Goal: Information Seeking & Learning: Check status

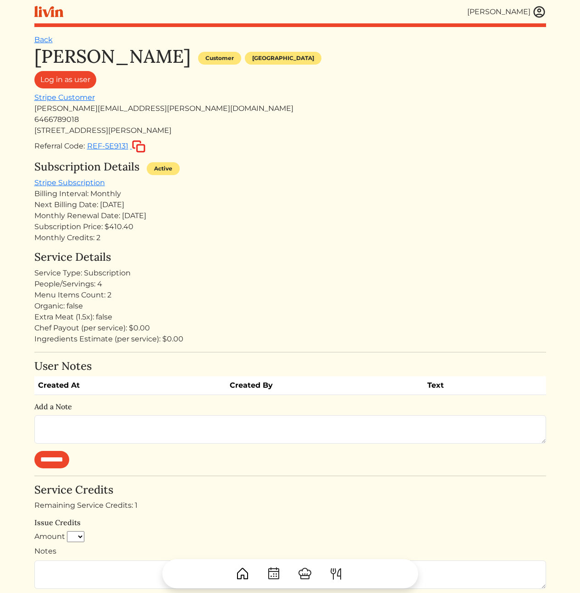
click at [537, 15] on img at bounding box center [539, 12] width 14 height 14
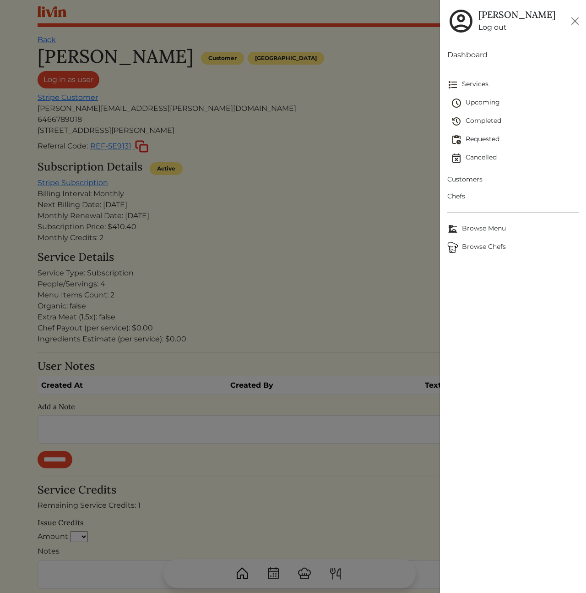
click at [469, 179] on span "Customers" at bounding box center [513, 180] width 131 height 10
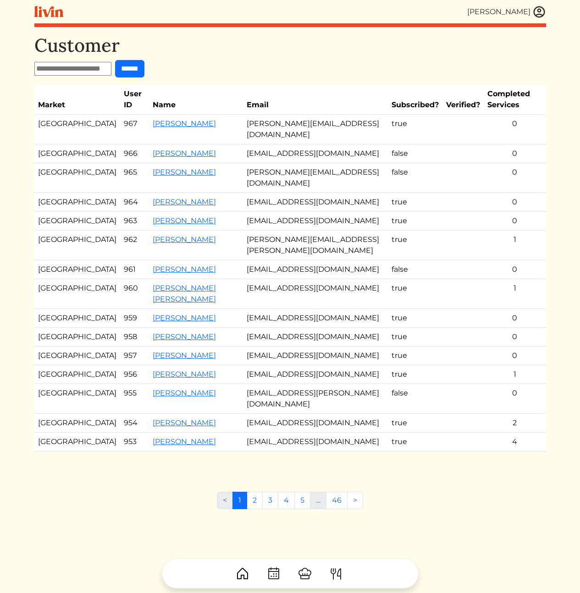
click at [75, 73] on input "text" at bounding box center [72, 69] width 77 height 14
paste input "**********"
type input "**********"
click at [143, 68] on input "******" at bounding box center [137, 68] width 29 height 17
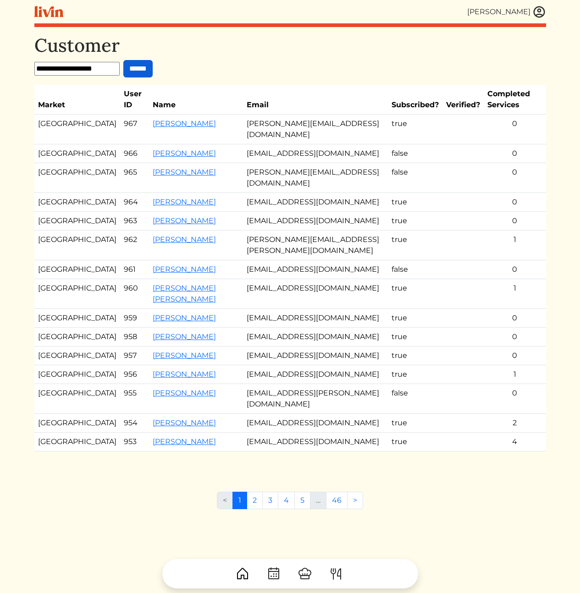
scroll to position [0, 0]
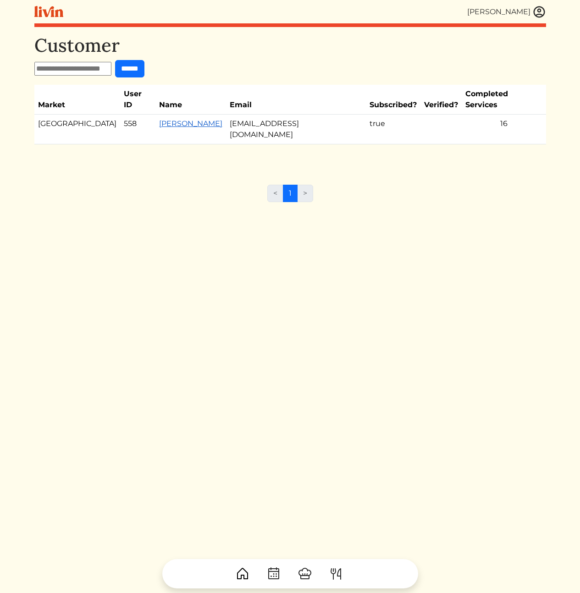
click at [159, 119] on link "[PERSON_NAME]" at bounding box center [190, 123] width 63 height 9
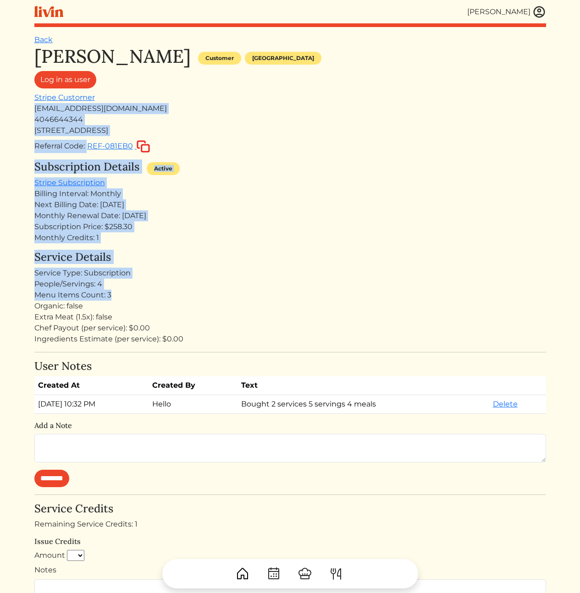
drag, startPoint x: 245, startPoint y: 250, endPoint x: 257, endPoint y: 297, distance: 48.3
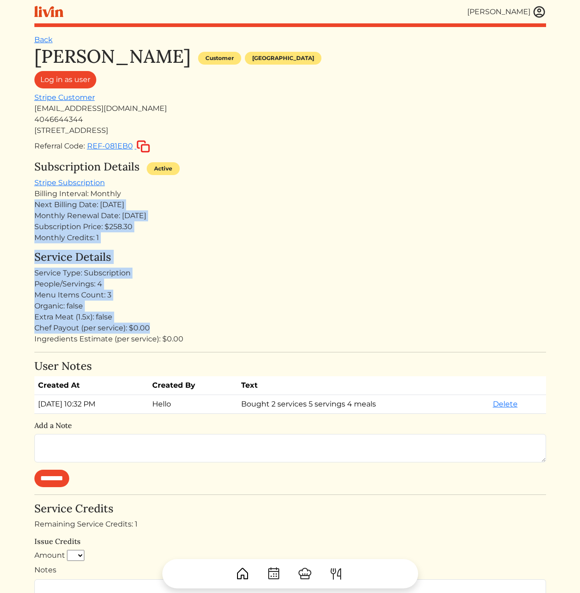
drag, startPoint x: 312, startPoint y: 295, endPoint x: 274, endPoint y: 172, distance: 128.8
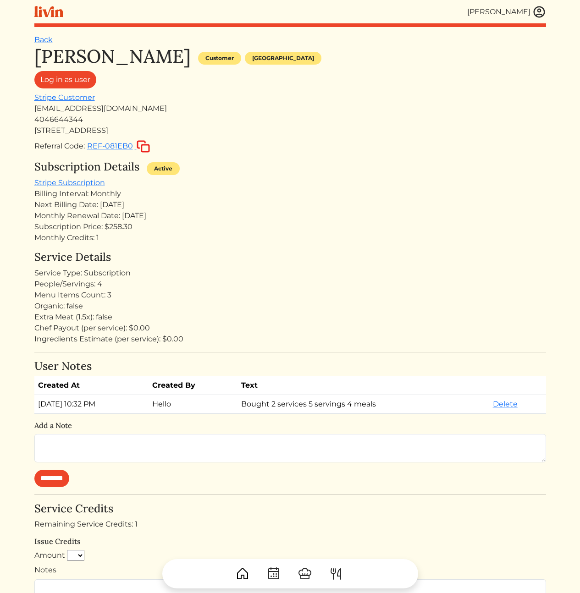
click at [274, 172] on div "Subscription Details Active" at bounding box center [289, 168] width 511 height 17
drag, startPoint x: 327, startPoint y: 260, endPoint x: 317, endPoint y: 260, distance: 10.1
click at [317, 260] on h4 "Service Details" at bounding box center [289, 257] width 511 height 13
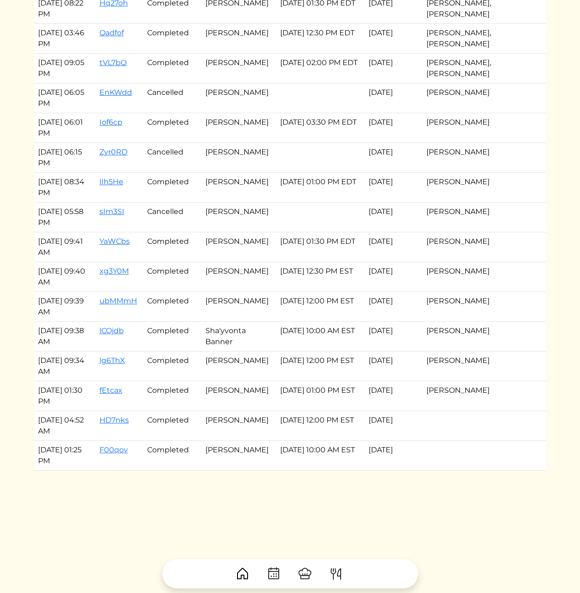
scroll to position [1220, 0]
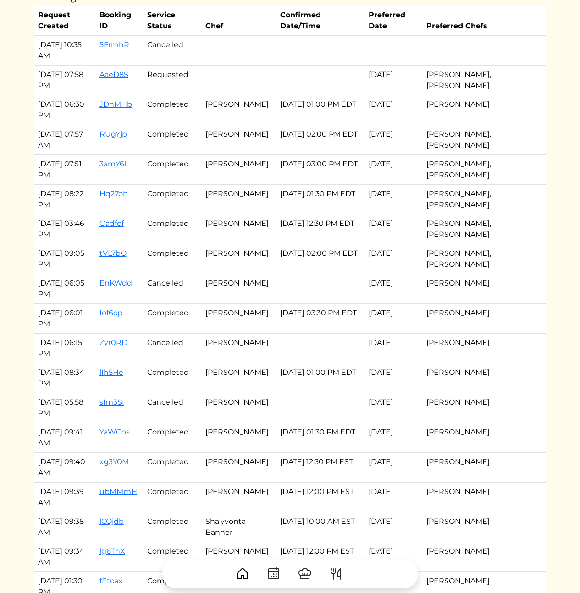
click at [365, 214] on td "[DATE] 01:30 PM EDT" at bounding box center [320, 200] width 89 height 30
click at [420, 214] on td "[DATE]" at bounding box center [394, 200] width 58 height 30
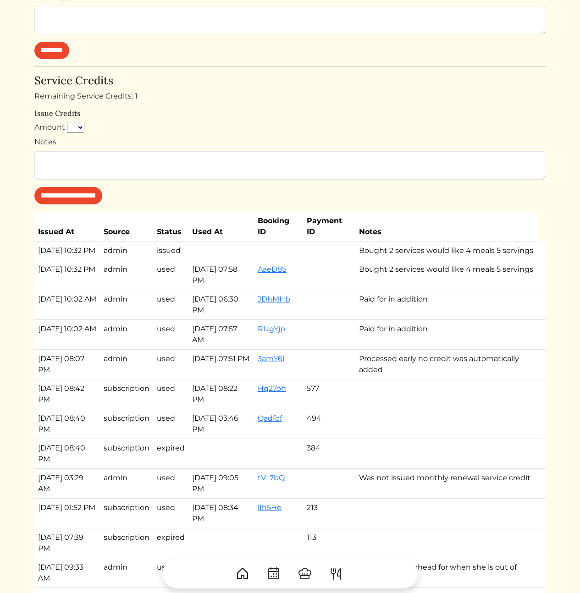
scroll to position [433, 0]
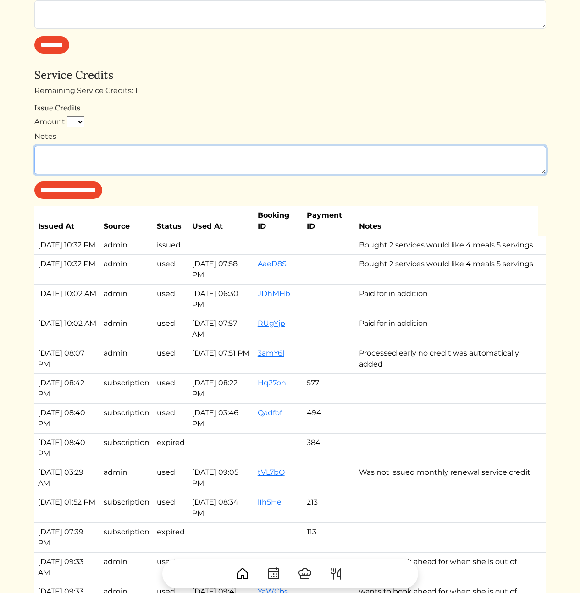
click at [521, 153] on textarea "Notes" at bounding box center [289, 160] width 511 height 28
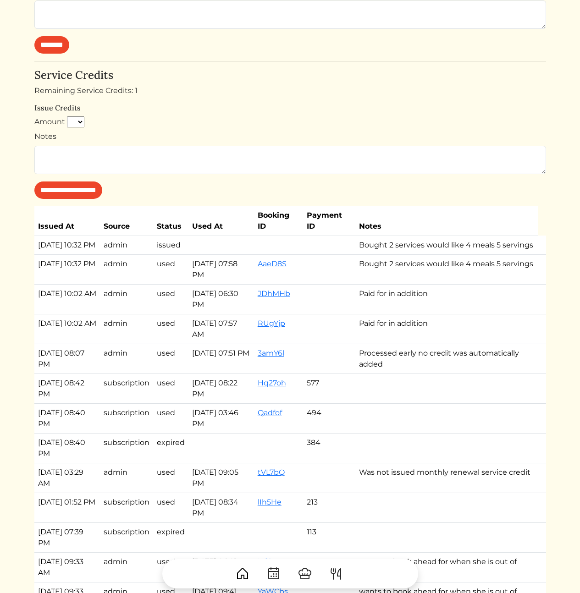
click at [484, 83] on div "**********" at bounding box center [289, 134] width 511 height 130
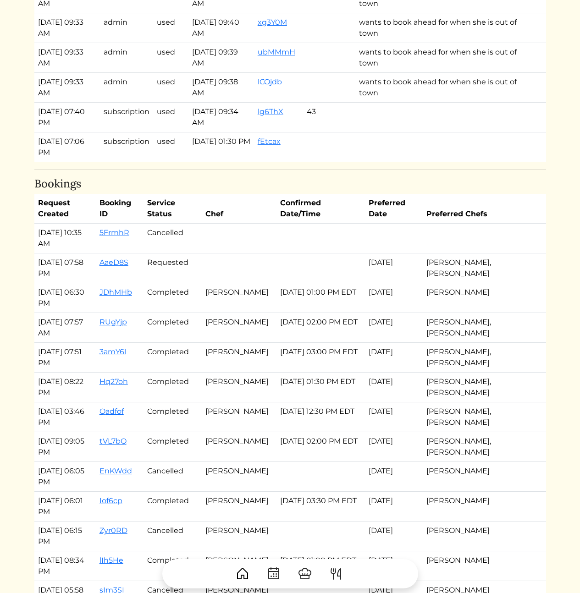
scroll to position [1079, 0]
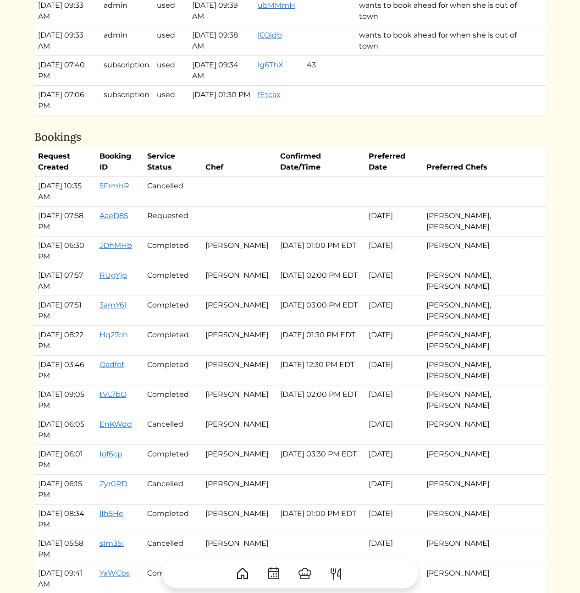
click at [253, 233] on td at bounding box center [239, 222] width 75 height 30
drag, startPoint x: 301, startPoint y: 241, endPoint x: 290, endPoint y: 208, distance: 35.1
click at [290, 208] on tbody "Nov 15, 2024, 10:35 AM 5FrmhR Cancelled Sep 05, 2025, 07:58 PM AaeD8S Requested…" at bounding box center [289, 489] width 511 height 625
drag, startPoint x: 503, startPoint y: 228, endPoint x: 495, endPoint y: 215, distance: 15.6
click at [495, 215] on tbody "Nov 15, 2024, 10:35 AM 5FrmhR Cancelled Sep 05, 2025, 07:58 PM AaeD8S Requested…" at bounding box center [289, 489] width 511 height 625
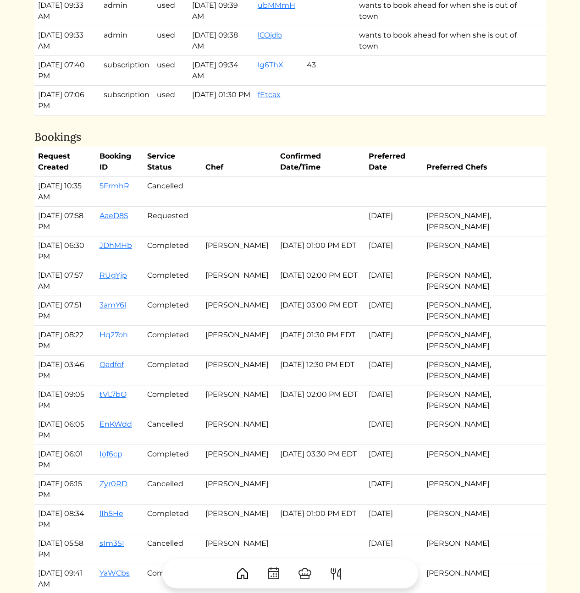
click at [422, 207] on td at bounding box center [394, 192] width 58 height 30
click at [365, 228] on td at bounding box center [320, 222] width 89 height 30
click at [128, 220] on link "AaeD8S" at bounding box center [113, 215] width 29 height 9
click at [328, 231] on td at bounding box center [320, 222] width 89 height 30
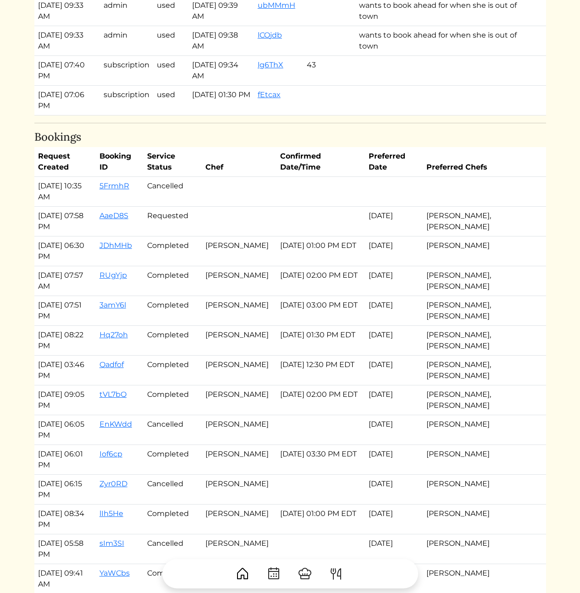
scroll to position [744, 0]
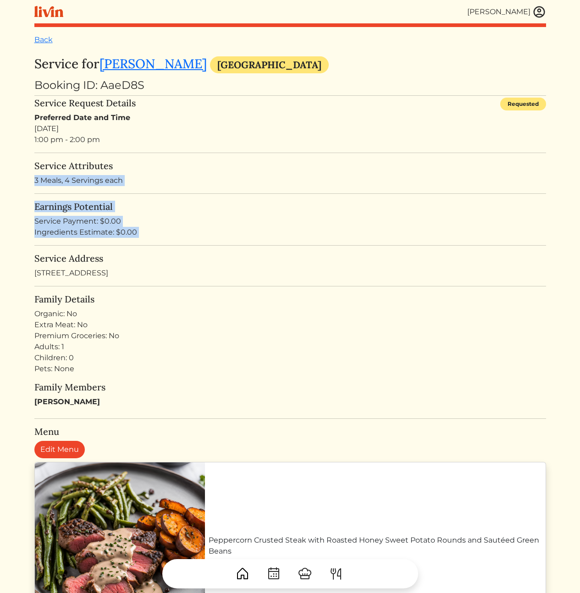
drag, startPoint x: 190, startPoint y: 168, endPoint x: 210, endPoint y: 269, distance: 103.2
click at [206, 261] on turbo-frame "Service for [PERSON_NAME] [GEOGRAPHIC_DATA] Booking ID: AaeD8S Service Request …" at bounding box center [289, 356] width 511 height 601
click at [268, 313] on div "Organic: No" at bounding box center [289, 313] width 511 height 11
drag, startPoint x: 272, startPoint y: 296, endPoint x: 213, endPoint y: 162, distance: 146.7
click at [213, 162] on turbo-frame "Service for Lesley Baradel Atlanta Booking ID: AaeD8S Service Request Details R…" at bounding box center [289, 356] width 511 height 601
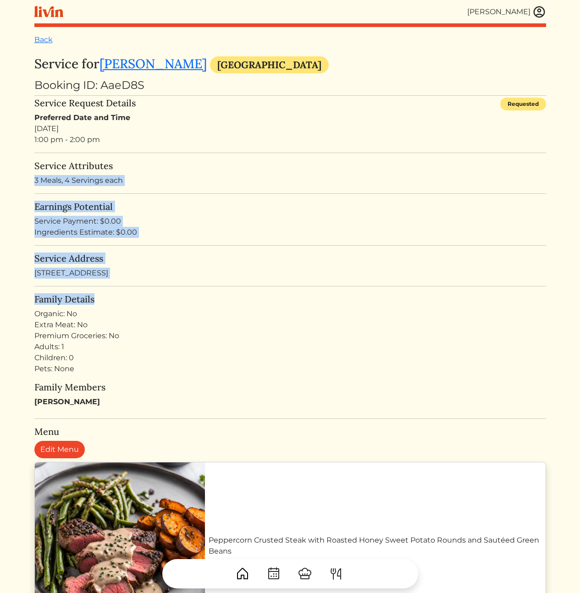
click at [213, 162] on h5 "Service Attributes" at bounding box center [289, 165] width 511 height 11
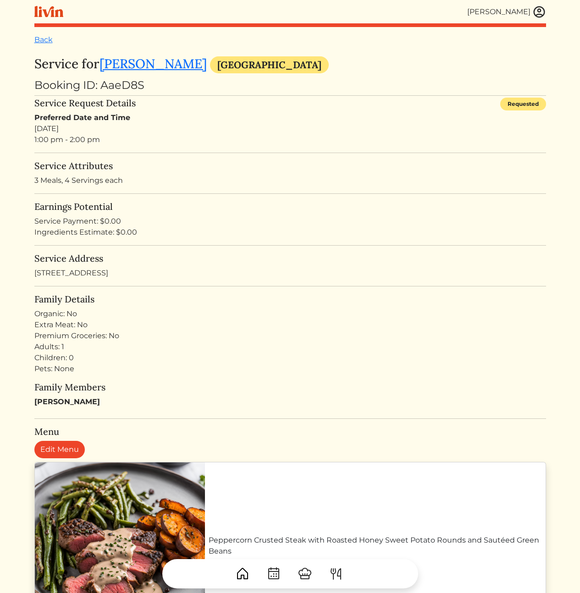
click at [120, 87] on div "Booking ID: AaeD8S" at bounding box center [289, 85] width 511 height 16
copy div "AaeD8S"
click at [354, 205] on h5 "Earnings Potential" at bounding box center [289, 206] width 511 height 11
click at [532, 14] on img at bounding box center [539, 12] width 14 height 14
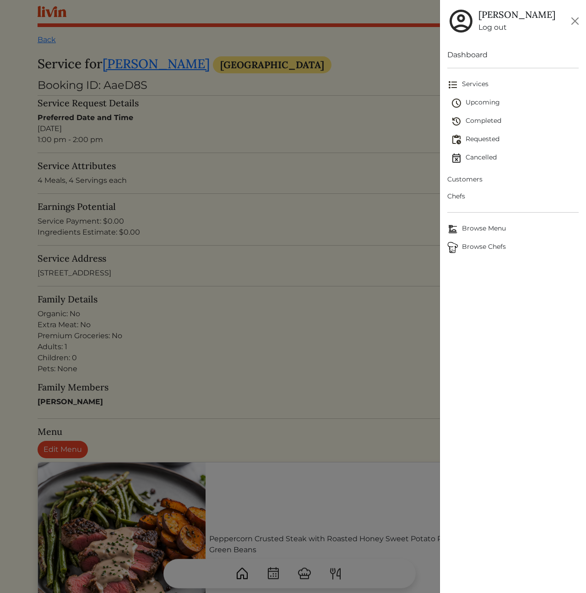
click at [459, 197] on span "Chefs" at bounding box center [513, 197] width 131 height 10
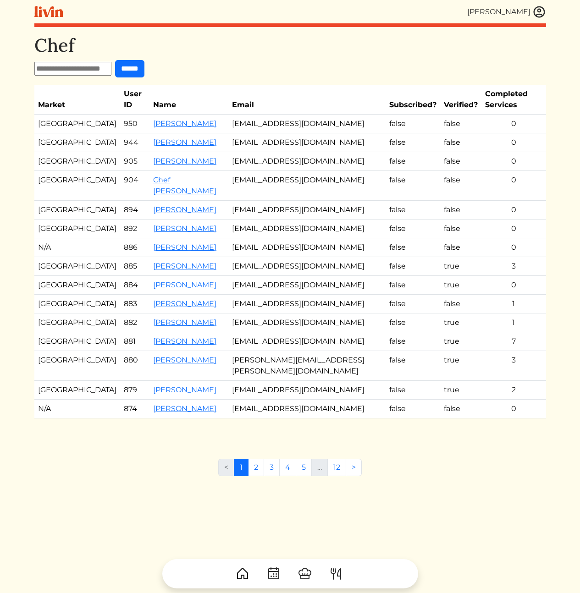
drag, startPoint x: 91, startPoint y: 65, endPoint x: 99, endPoint y: 69, distance: 9.6
click at [91, 65] on input "text" at bounding box center [72, 69] width 77 height 14
paste input "**********"
type input "**********"
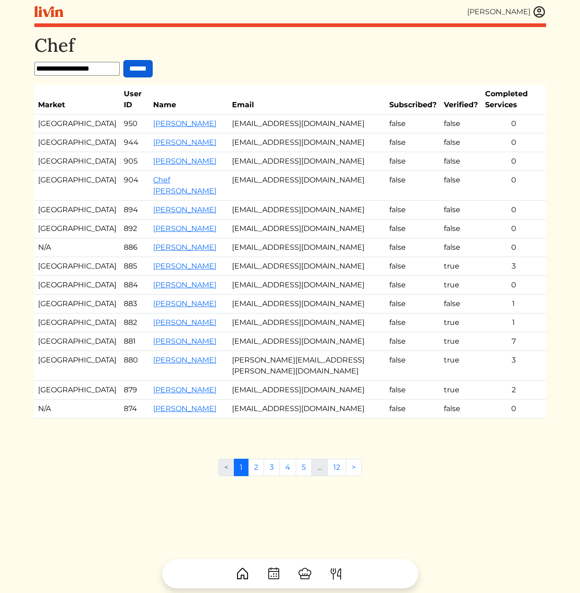
click at [133, 74] on input "******" at bounding box center [137, 68] width 29 height 17
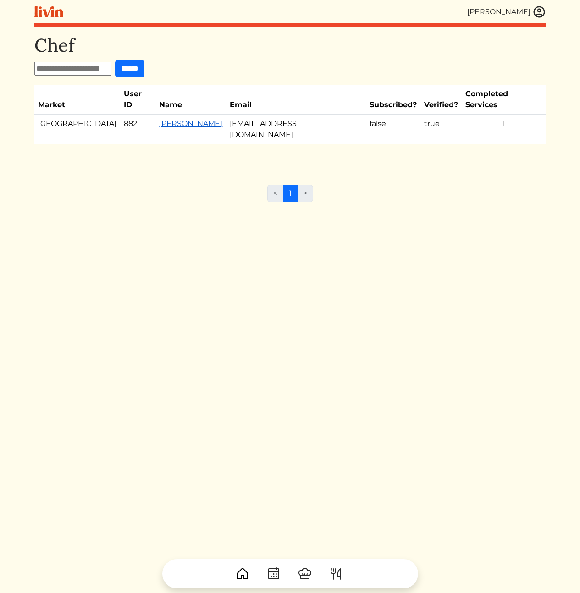
click at [178, 119] on link "[PERSON_NAME]" at bounding box center [190, 123] width 63 height 9
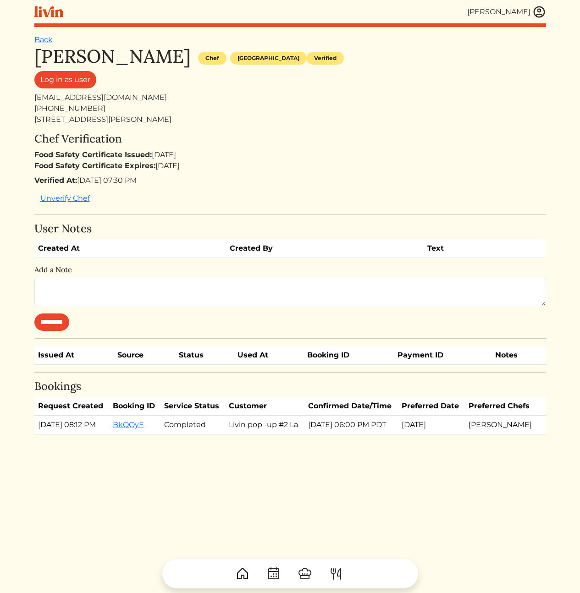
click at [546, 13] on div "[PERSON_NAME] [PERSON_NAME] Log out Dashboard Services Upcoming Completed Reque…" at bounding box center [290, 296] width 522 height 593
click at [541, 11] on img at bounding box center [539, 12] width 14 height 14
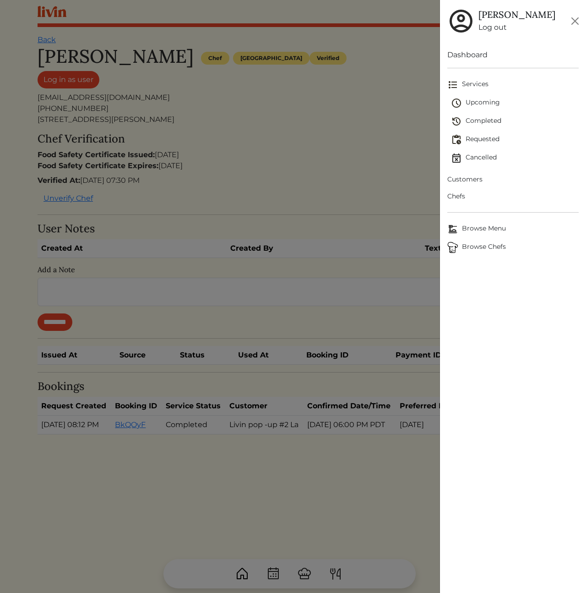
click at [488, 158] on span "Cancelled" at bounding box center [515, 158] width 128 height 11
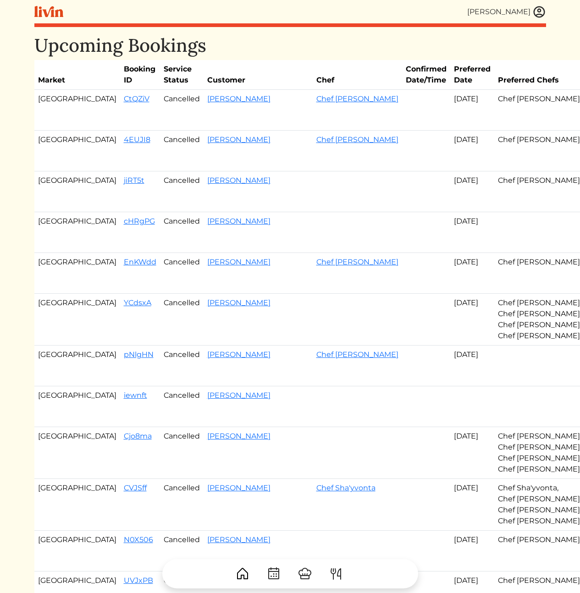
click at [450, 221] on td "[DATE]" at bounding box center [472, 232] width 44 height 41
click at [450, 352] on td "[DATE]" at bounding box center [472, 365] width 44 height 41
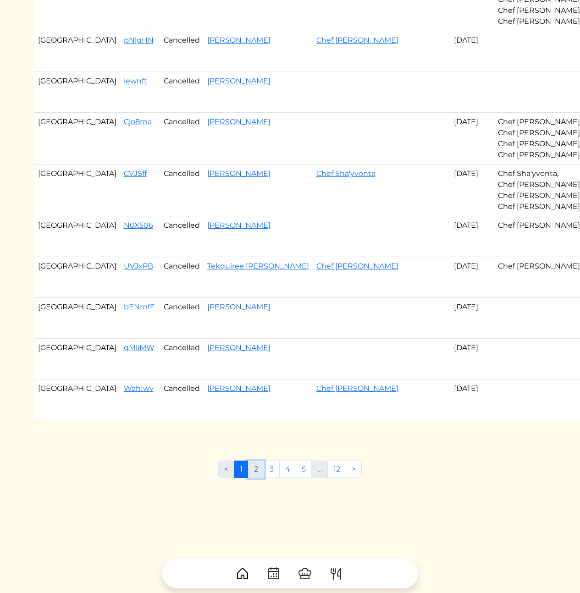
click at [260, 469] on link "2" at bounding box center [256, 468] width 16 height 17
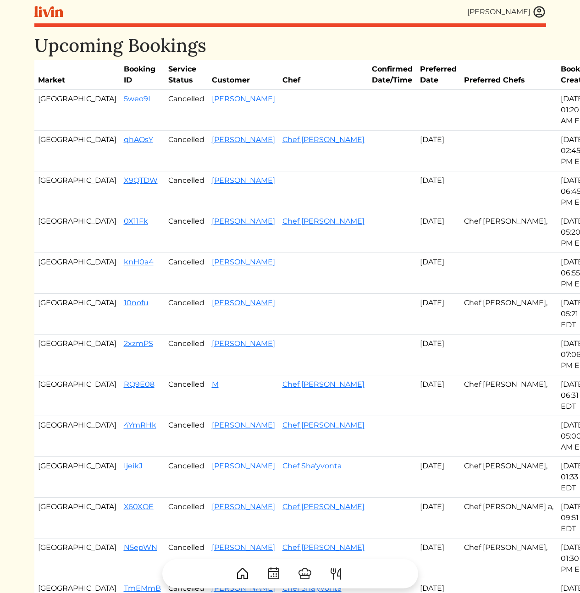
scroll to position [58, 0]
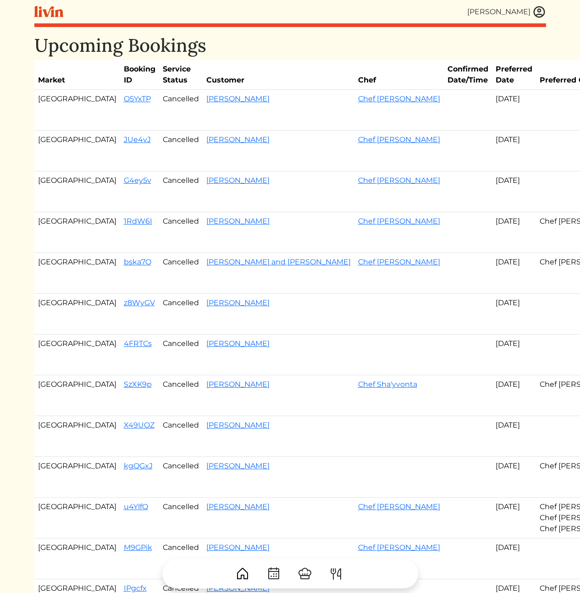
click at [537, 10] on img at bounding box center [539, 12] width 14 height 14
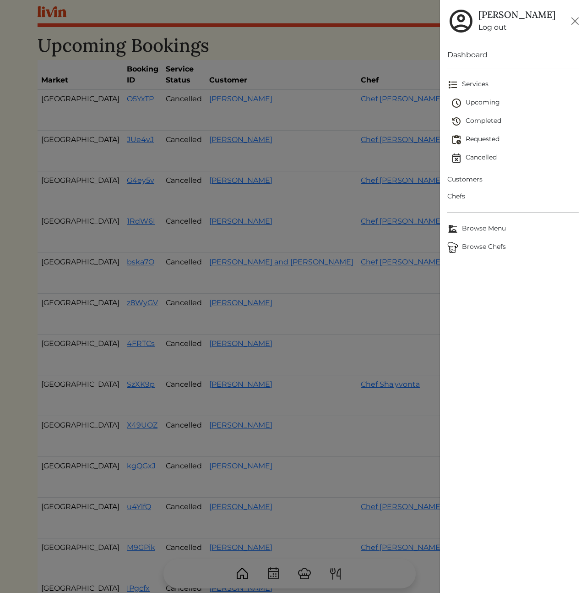
click at [485, 158] on span "Cancelled" at bounding box center [515, 158] width 128 height 11
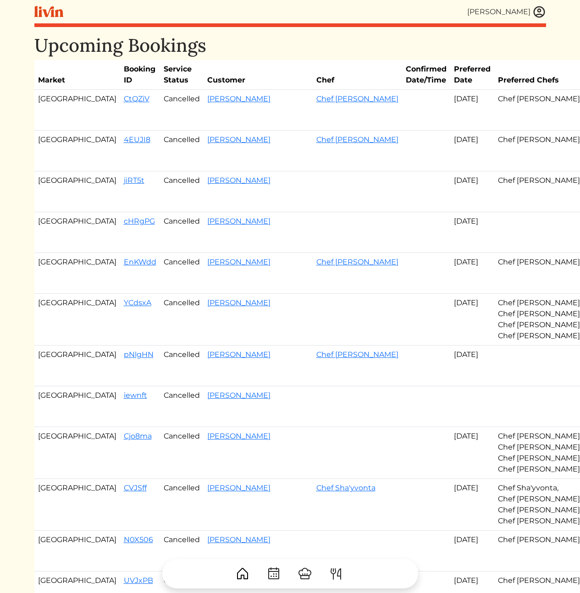
click at [541, 14] on img at bounding box center [539, 12] width 14 height 14
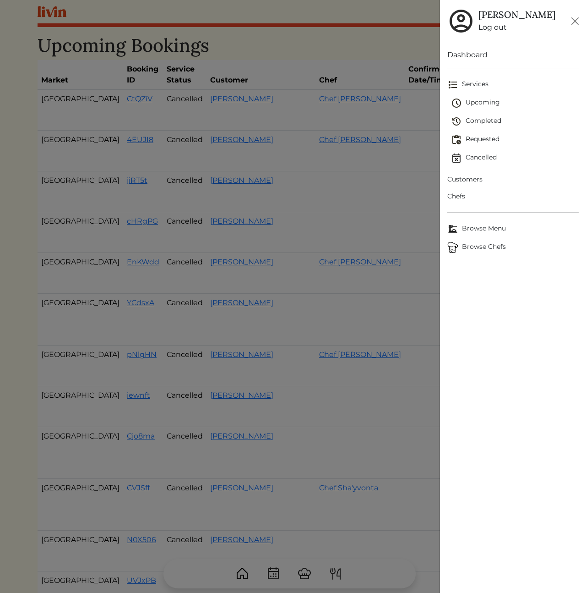
click at [492, 103] on span "Upcoming" at bounding box center [515, 103] width 128 height 11
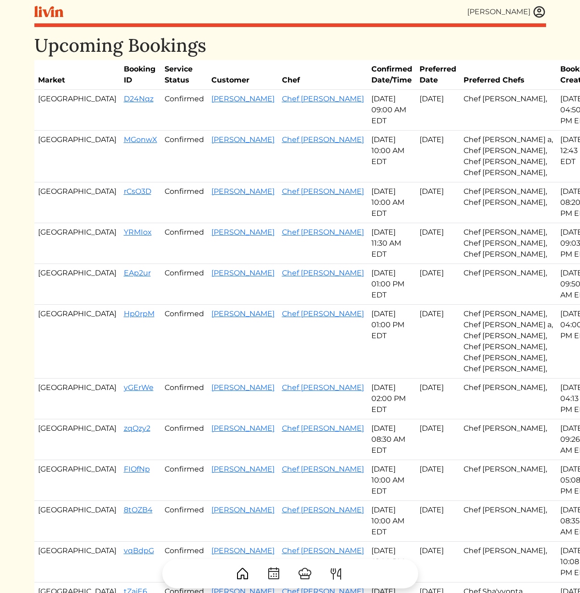
drag, startPoint x: 429, startPoint y: 127, endPoint x: 457, endPoint y: 251, distance: 127.3
click at [457, 251] on tbody "Atlanta D24Nqz Confirmed [PERSON_NAME] Chef [PERSON_NAME] [DATE] 09:00 AM EDT S…" at bounding box center [314, 445] width 561 height 711
click at [460, 253] on td "Chef [PERSON_NAME], Chef [PERSON_NAME], Chef [PERSON_NAME]," at bounding box center [508, 243] width 97 height 41
click at [537, 8] on img at bounding box center [539, 12] width 14 height 14
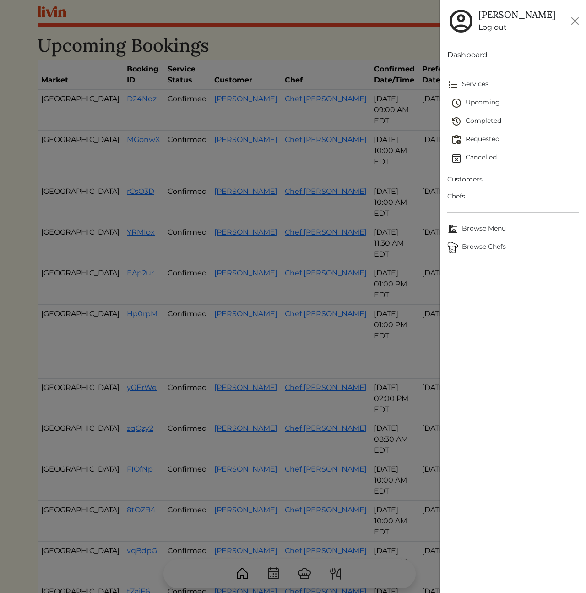
click at [481, 159] on span "Cancelled" at bounding box center [515, 158] width 128 height 11
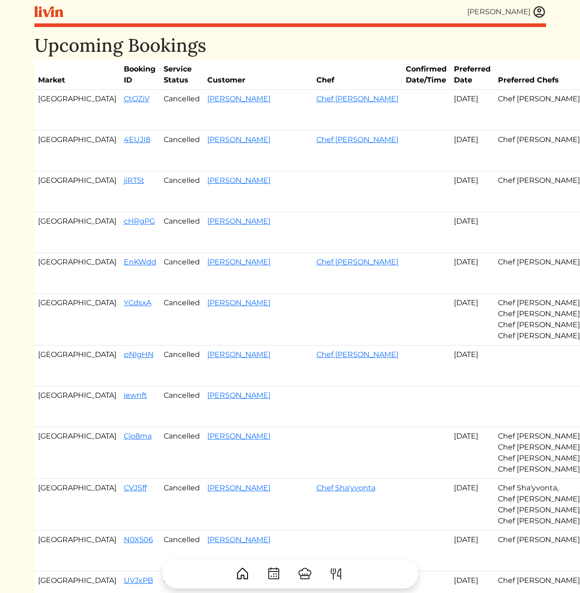
click at [494, 171] on td "Chef [PERSON_NAME]," at bounding box center [542, 191] width 97 height 41
click at [450, 214] on td "[DATE]" at bounding box center [472, 232] width 44 height 41
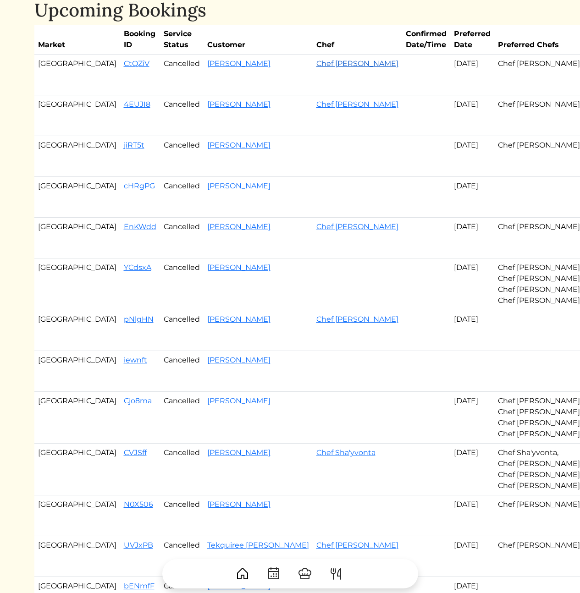
click at [316, 62] on link "Chef [PERSON_NAME]" at bounding box center [357, 63] width 82 height 9
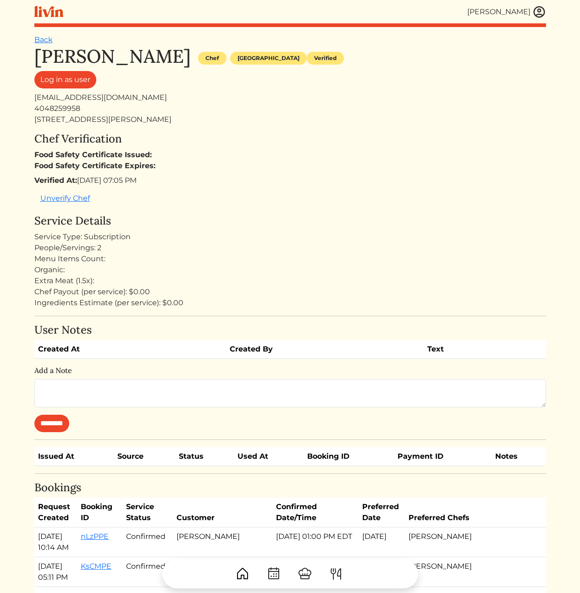
scroll to position [1548, 0]
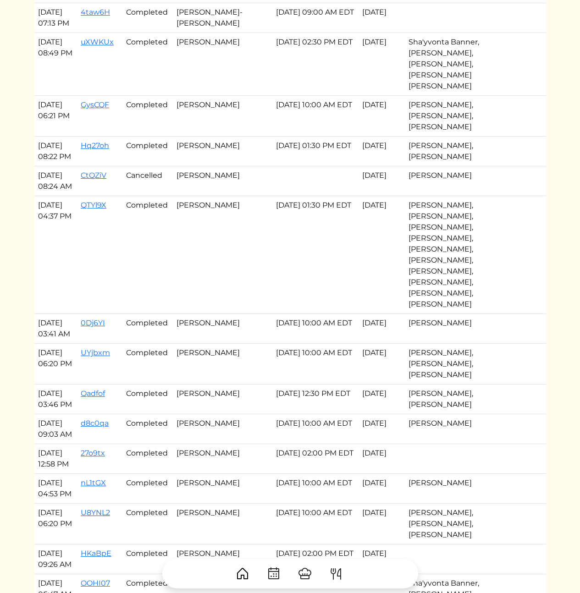
click at [405, 196] on td "[PERSON_NAME]" at bounding box center [471, 181] width 133 height 30
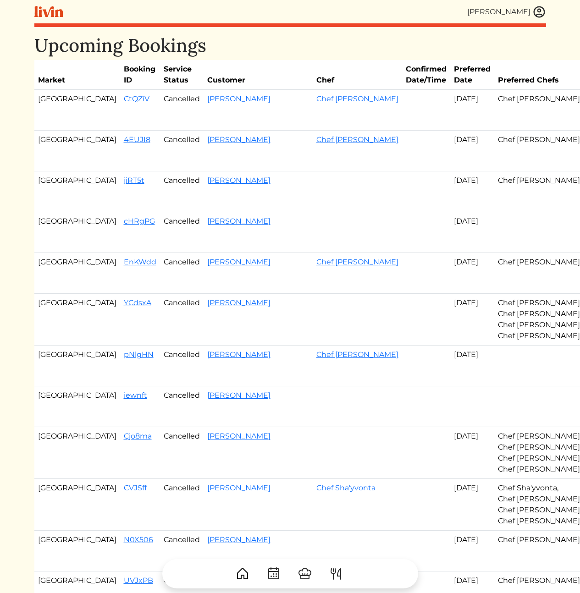
click at [541, 13] on img at bounding box center [539, 12] width 14 height 14
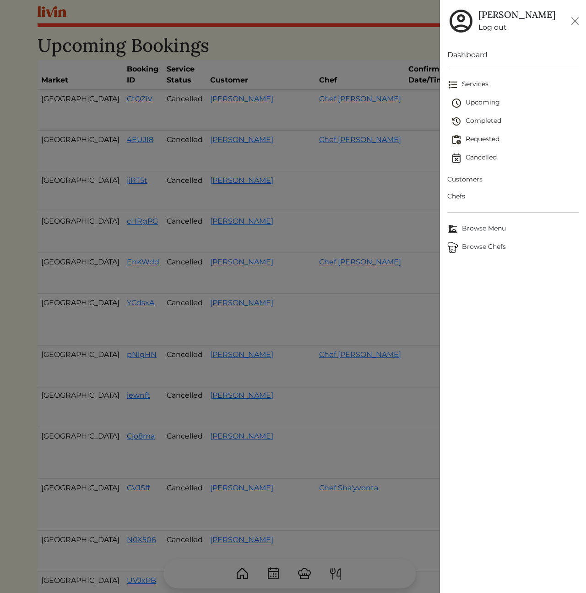
click at [456, 197] on span "Chefs" at bounding box center [513, 197] width 131 height 10
drag, startPoint x: 333, startPoint y: 167, endPoint x: 328, endPoint y: 199, distance: 31.9
click at [333, 168] on div at bounding box center [293, 296] width 586 height 593
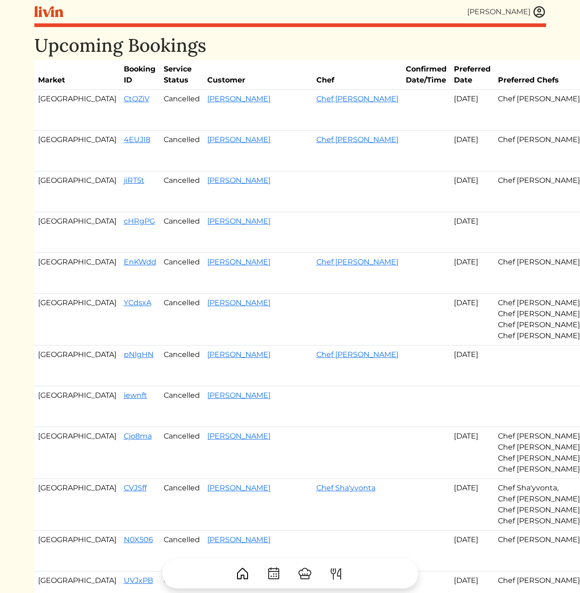
click at [402, 194] on td at bounding box center [426, 191] width 48 height 41
click at [312, 144] on td "Chef [PERSON_NAME]" at bounding box center [356, 151] width 89 height 41
click at [316, 140] on link "Chef [PERSON_NAME]" at bounding box center [357, 139] width 82 height 9
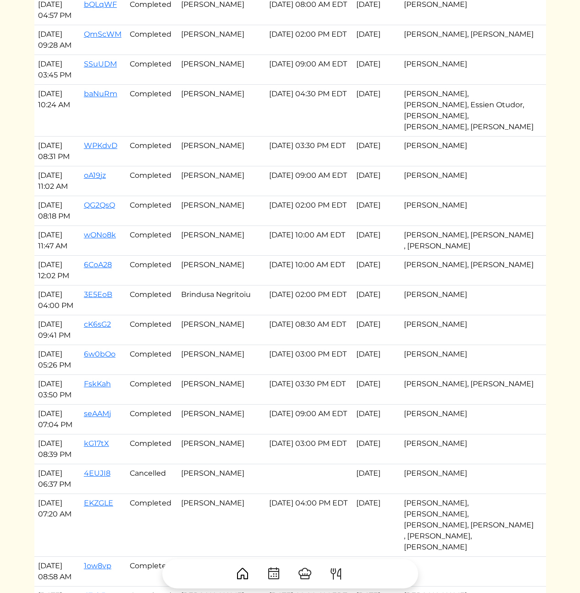
scroll to position [1044, 0]
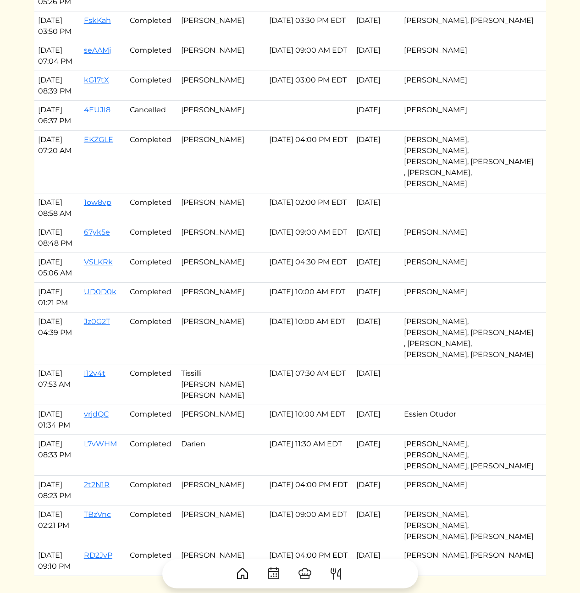
click at [382, 282] on td "Jul 08, 2025" at bounding box center [376, 267] width 48 height 30
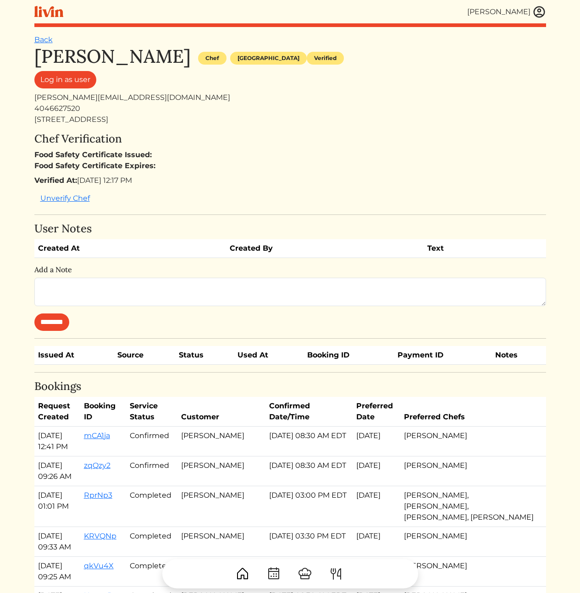
click at [263, 90] on div "Log in as user" at bounding box center [289, 81] width 511 height 21
click at [535, 13] on img at bounding box center [539, 12] width 14 height 14
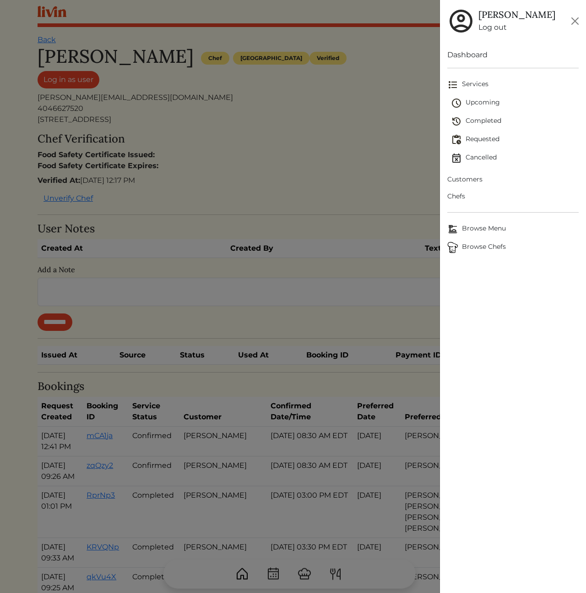
drag, startPoint x: 379, startPoint y: 186, endPoint x: 338, endPoint y: 192, distance: 41.7
click at [379, 186] on div at bounding box center [293, 296] width 586 height 593
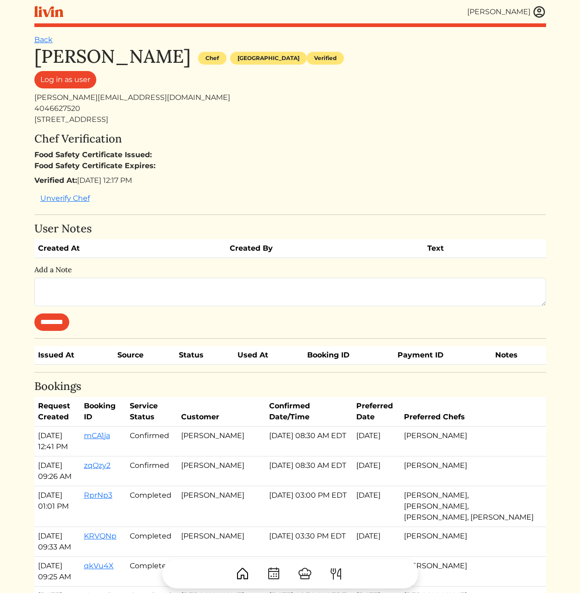
click at [464, 107] on div "4046627520" at bounding box center [289, 108] width 511 height 11
click at [541, 9] on img at bounding box center [539, 12] width 14 height 14
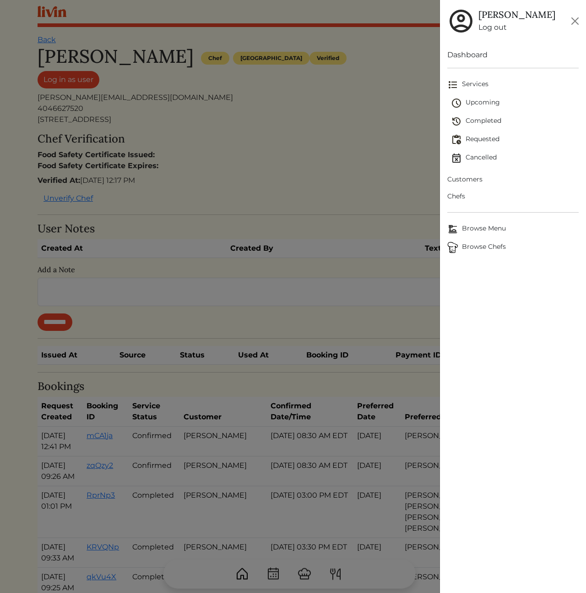
click at [477, 177] on span "Customers" at bounding box center [513, 180] width 131 height 10
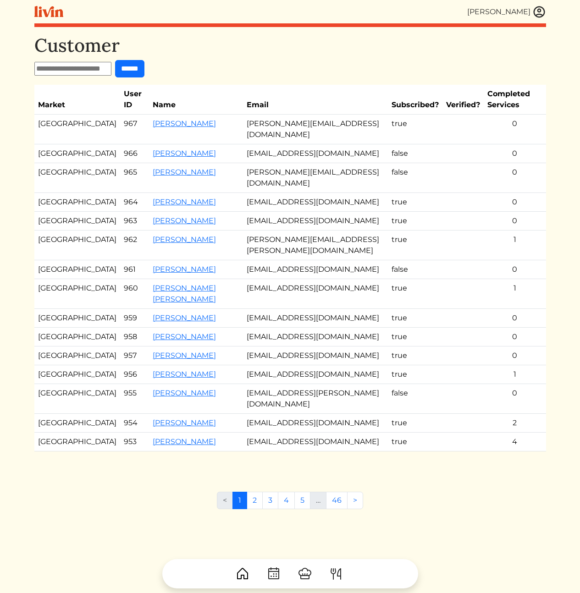
click at [105, 65] on input "text" at bounding box center [72, 69] width 77 height 14
paste input "**********"
type input "**********"
click at [529, 15] on div "[PERSON_NAME]" at bounding box center [498, 11] width 63 height 11
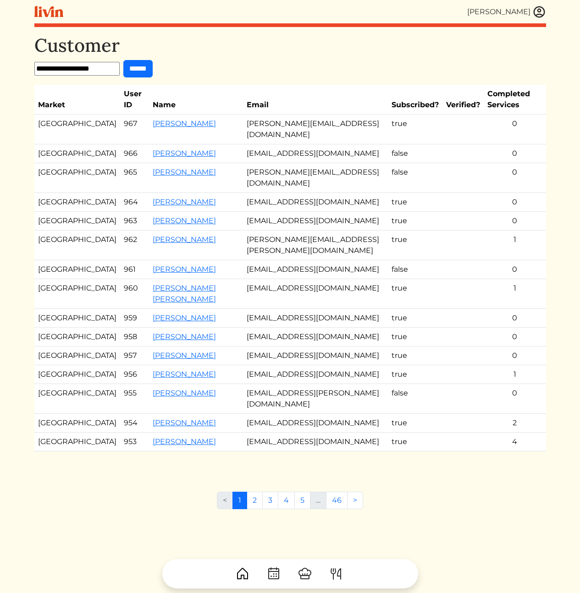
scroll to position [0, 0]
click at [542, 14] on img at bounding box center [539, 12] width 14 height 14
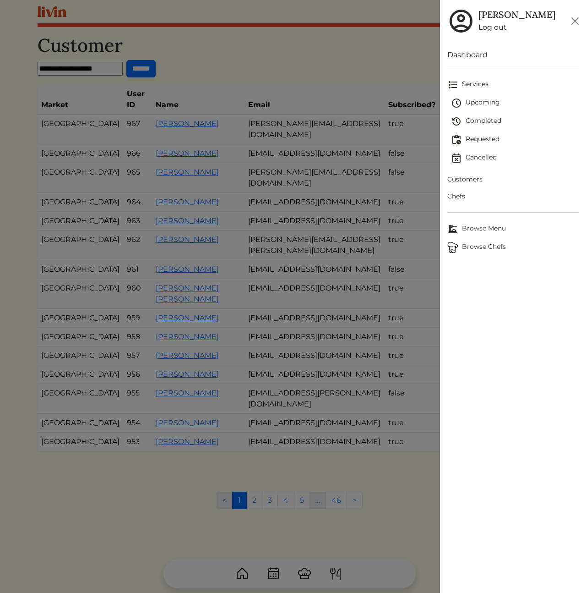
click at [452, 193] on span "Chefs" at bounding box center [513, 197] width 131 height 10
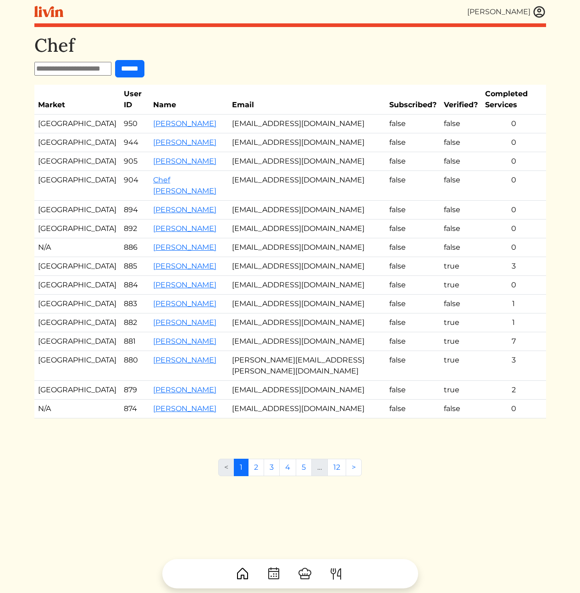
click at [83, 75] on input "text" at bounding box center [72, 69] width 77 height 14
paste input "**********"
type input "**********"
click at [146, 69] on input "******" at bounding box center [137, 68] width 29 height 17
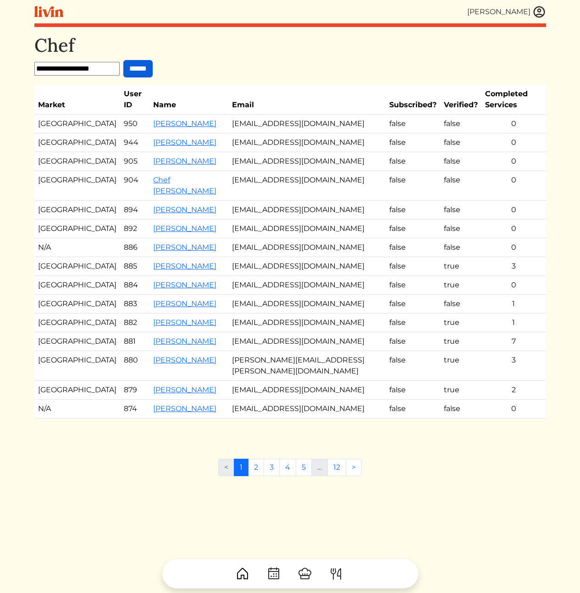
scroll to position [0, 0]
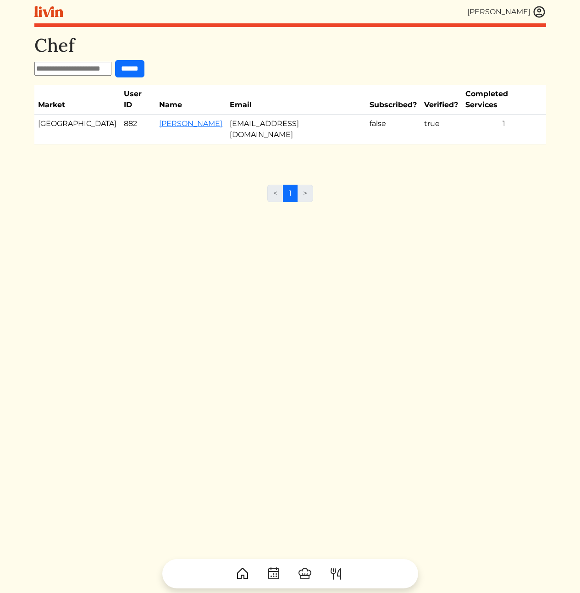
click at [186, 151] on div "Chef ****** Market User ID Name Email Subscribed? Verified? Completed Services …" at bounding box center [289, 330] width 511 height 593
click at [181, 119] on link "[PERSON_NAME]" at bounding box center [190, 123] width 63 height 9
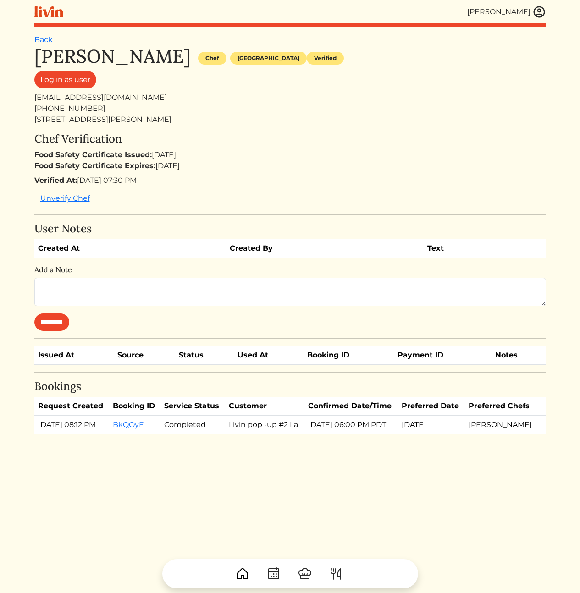
drag, startPoint x: 354, startPoint y: 114, endPoint x: 399, endPoint y: 431, distance: 320.3
click at [399, 431] on div "Mycheala Garrett Chef Los angeles Verified Log in as user mychealag@gmail.com 8…" at bounding box center [289, 239] width 511 height 389
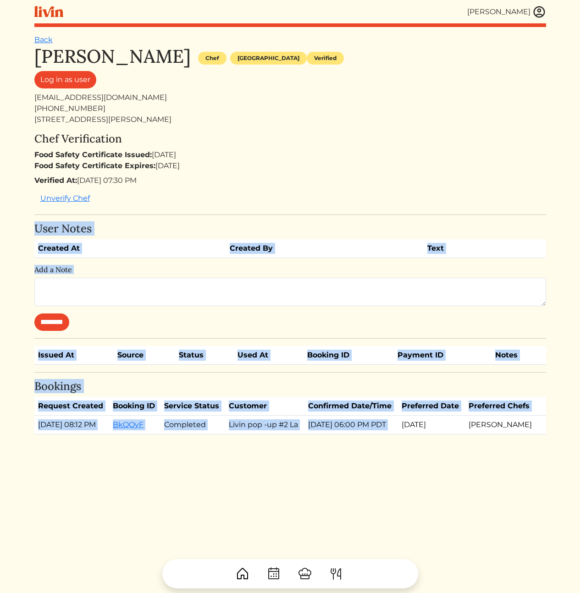
drag, startPoint x: 414, startPoint y: 440, endPoint x: 337, endPoint y: 187, distance: 264.3
click at [337, 189] on div "Mycheala Garrett Chef Los angeles Verified Log in as user mychealag@gmail.com 8…" at bounding box center [289, 239] width 511 height 389
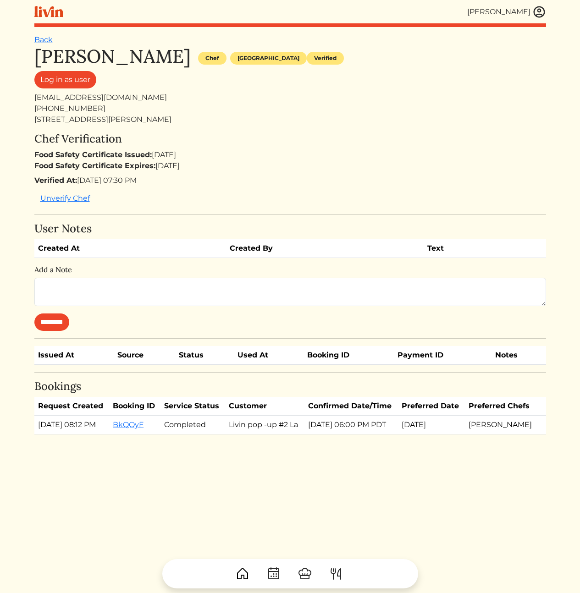
click at [337, 187] on div "Chef Verification Food Safety Certificate Issued: Oct 27, 2024 Food Safety Cert…" at bounding box center [289, 169] width 511 height 75
